Goal: Information Seeking & Learning: Learn about a topic

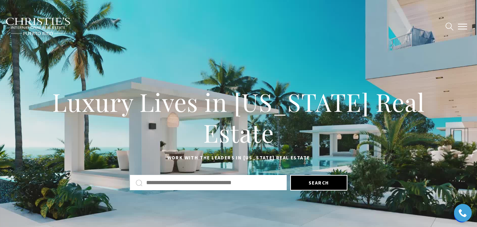
click at [463, 32] on button "button" at bounding box center [463, 26] width 18 height 20
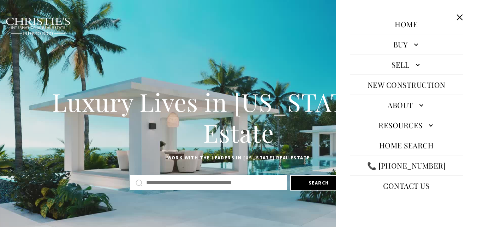
click at [237, 86] on h1 "Luxury Lives in Puerto Rico Real Estate" at bounding box center [239, 117] width 442 height 62
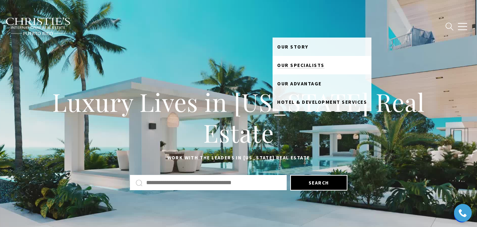
click at [317, 65] on span "Our Specialists" at bounding box center [300, 65] width 47 height 6
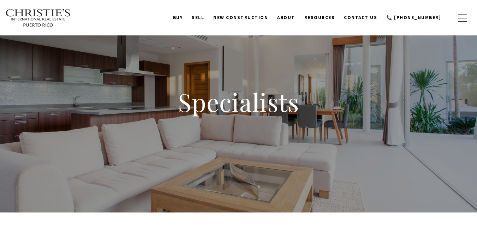
scroll to position [353, 0]
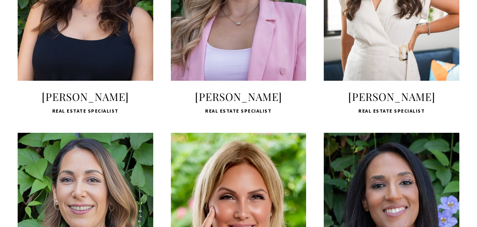
scroll to position [0, 0]
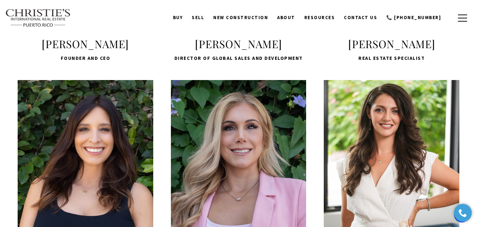
scroll to position [266, 0]
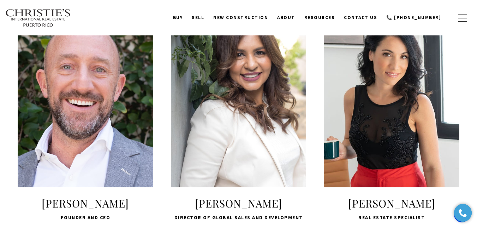
click at [370, 104] on div "LEARN MORE" at bounding box center [392, 99] width 136 height 176
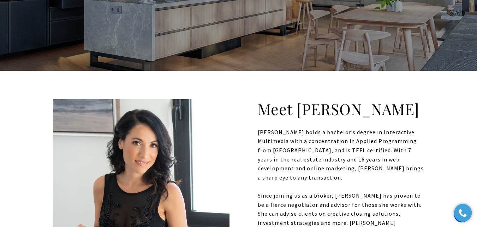
scroll to position [247, 0]
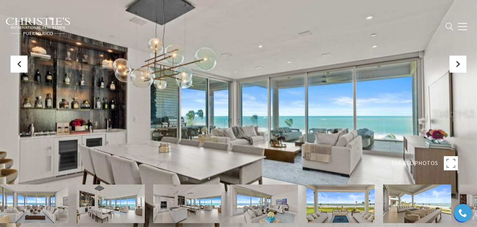
click at [343, 205] on img at bounding box center [341, 203] width 68 height 39
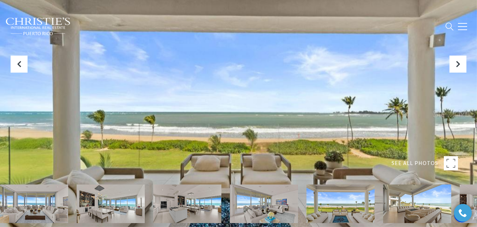
click at [403, 201] on img at bounding box center [417, 203] width 68 height 39
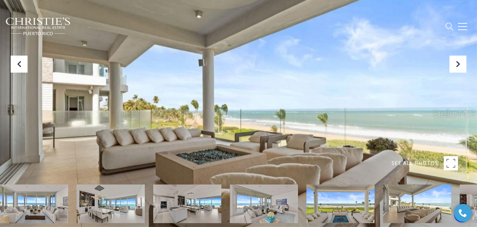
drag, startPoint x: 210, startPoint y: 117, endPoint x: 147, endPoint y: 123, distance: 63.5
click at [147, 123] on div at bounding box center [238, 113] width 477 height 227
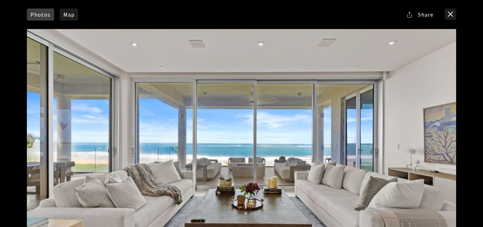
drag, startPoint x: 240, startPoint y: 120, endPoint x: 399, endPoint y: 134, distance: 159.6
click at [399, 134] on div at bounding box center [241, 149] width 429 height 240
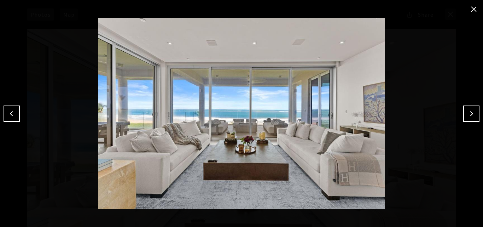
click at [462, 108] on img at bounding box center [241, 113] width 447 height 191
click at [472, 114] on button "Next" at bounding box center [471, 113] width 16 height 16
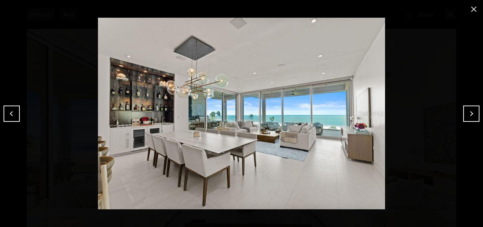
click at [472, 114] on button "Next" at bounding box center [471, 113] width 16 height 16
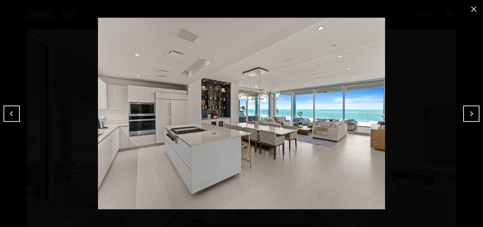
click at [472, 114] on button "Next" at bounding box center [471, 113] width 16 height 16
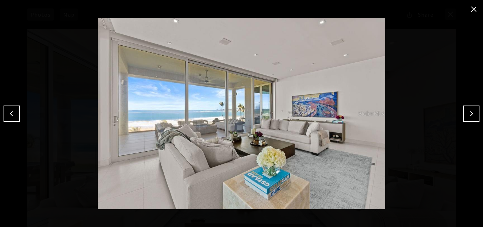
drag, startPoint x: 280, startPoint y: 96, endPoint x: 283, endPoint y: 97, distance: 3.6
click at [475, 6] on button "close modal" at bounding box center [473, 9] width 11 height 11
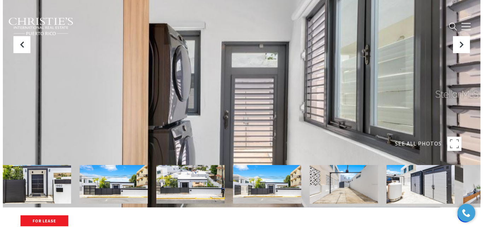
scroll to position [71, 0]
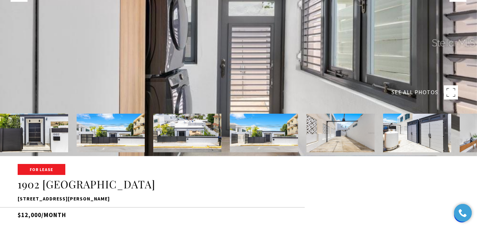
click at [297, 80] on div at bounding box center [238, 42] width 477 height 227
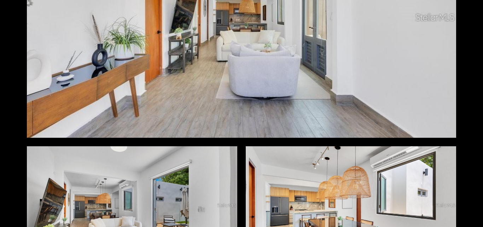
scroll to position [848, 0]
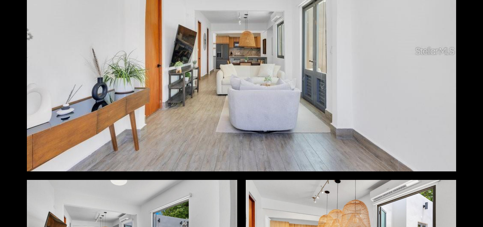
click at [237, 98] on div at bounding box center [241, 51] width 429 height 240
